Goal: Complete application form: Complete application form

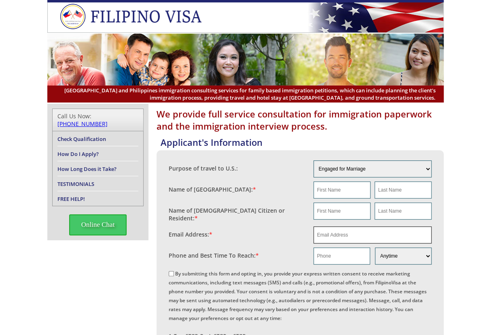
click at [339, 239] on input "email" at bounding box center [373, 234] width 119 height 17
paste input "gallientescatherine8@gmail.com"
type input "gallientescatherine8@gmail.com"
click at [342, 192] on input "text" at bounding box center [342, 189] width 57 height 17
paste input "Catherine Gallientes"
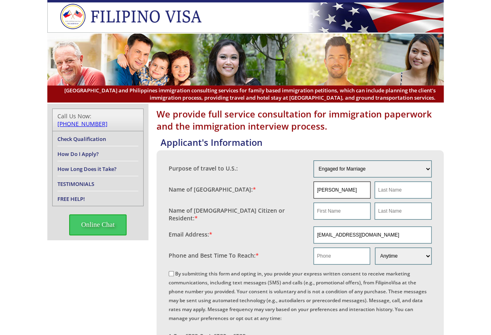
click at [339, 186] on input "Catherine Gallientes" at bounding box center [342, 189] width 57 height 17
click at [340, 187] on input "Catherine Gallientes" at bounding box center [342, 189] width 57 height 17
type input "Catherine"
click at [391, 196] on input "text" at bounding box center [403, 189] width 57 height 17
paste input "Gallientes"
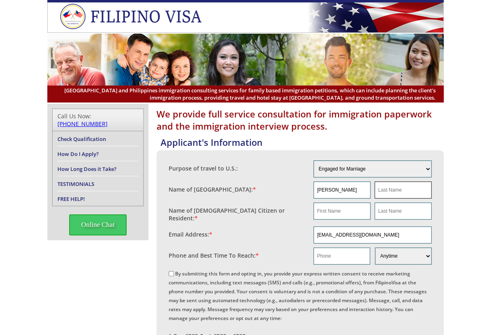
type input "Gallientes"
click at [392, 191] on input "Gallientes" at bounding box center [403, 189] width 57 height 17
click at [396, 210] on input "text" at bounding box center [403, 210] width 57 height 17
paste input "Gallientes"
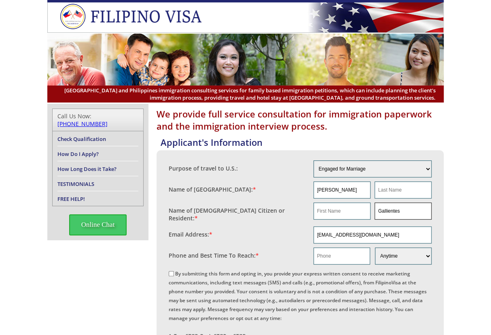
type input "Gallientes"
click at [395, 200] on fieldset "Name of US Citizen or Resident: * Gallientes" at bounding box center [300, 212] width 263 height 24
click at [398, 188] on input "text" at bounding box center [403, 189] width 57 height 17
paste input "Gallientes"
type input "Gallientes"
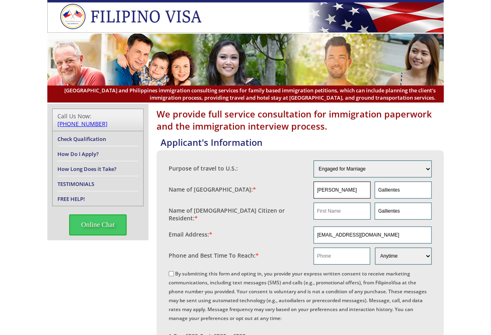
click at [347, 189] on input "Catherine" at bounding box center [342, 189] width 57 height 17
click at [336, 205] on input "text" at bounding box center [342, 210] width 57 height 17
paste input "Catherine"
type input "Catherine"
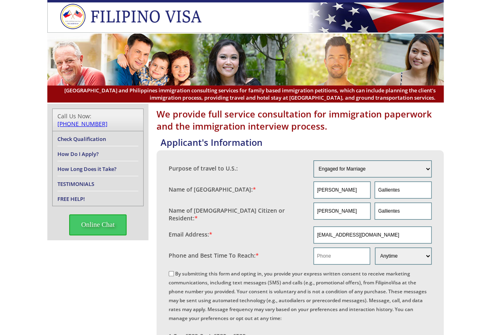
click at [443, 197] on div "Purpose of travel to U.S.: Engaged for Marriage Already Married to U.S. Citizen…" at bounding box center [300, 293] width 287 height 287
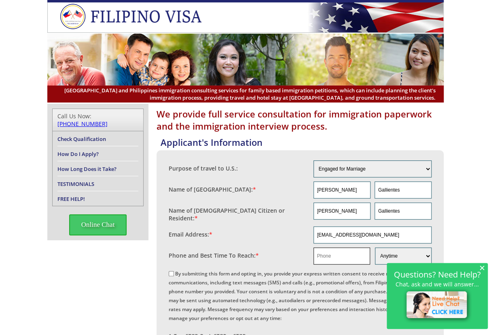
click at [345, 256] on input "text" at bounding box center [342, 255] width 57 height 17
paste input "09550527988"
type input "09550527988"
click at [321, 234] on input "gallientescatherine8@gmail.com" at bounding box center [373, 234] width 119 height 17
click at [482, 265] on span "×" at bounding box center [483, 267] width 6 height 7
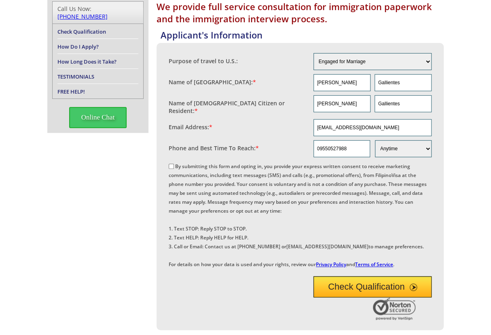
scroll to position [135, 0]
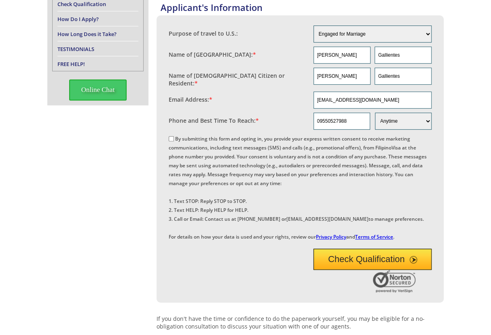
click at [208, 135] on label "By submitting this form and opting in, you provide your express written consent…" at bounding box center [298, 187] width 258 height 105
click at [174, 136] on input "By submitting this form and opting in, you provide your express written consent…" at bounding box center [171, 138] width 5 height 5
checkbox input "true"
click at [343, 270] on button "Check Qualification" at bounding box center [373, 259] width 119 height 21
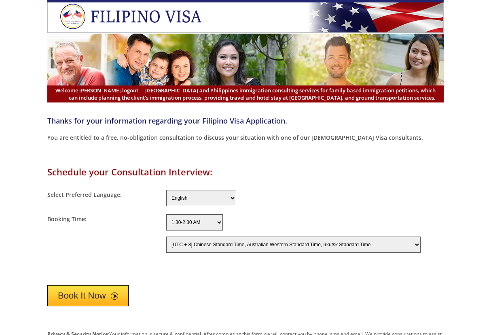
select select "-480"
click at [110, 291] on button "Book It Now" at bounding box center [87, 295] width 81 height 21
